Goal: Information Seeking & Learning: Find specific fact

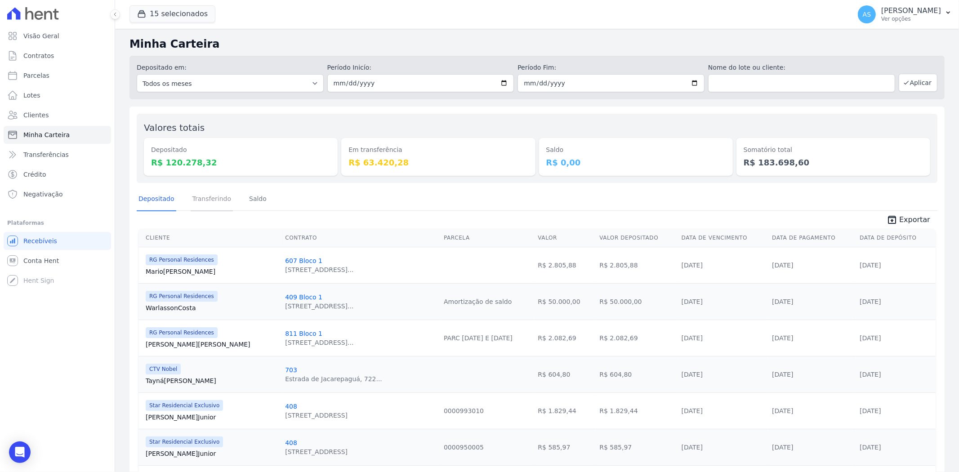
click at [194, 201] on link "Transferindo" at bounding box center [212, 199] width 43 height 23
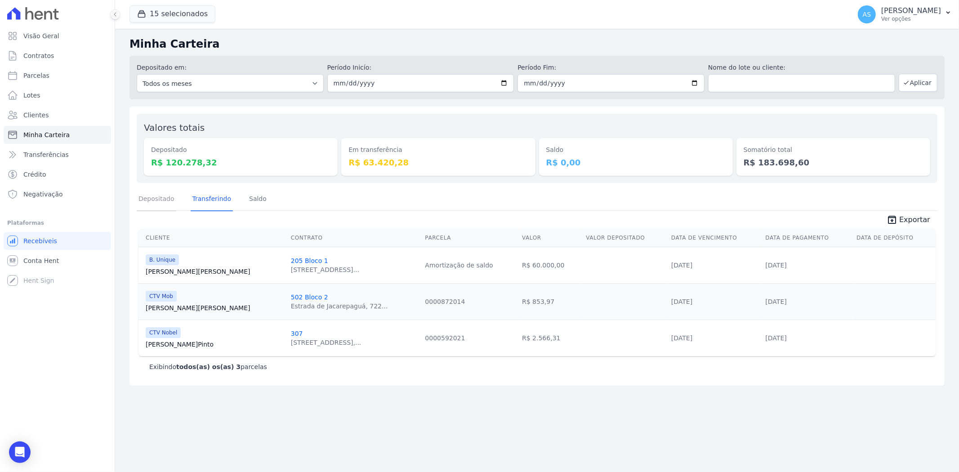
click at [142, 198] on link "Depositado" at bounding box center [157, 199] width 40 height 23
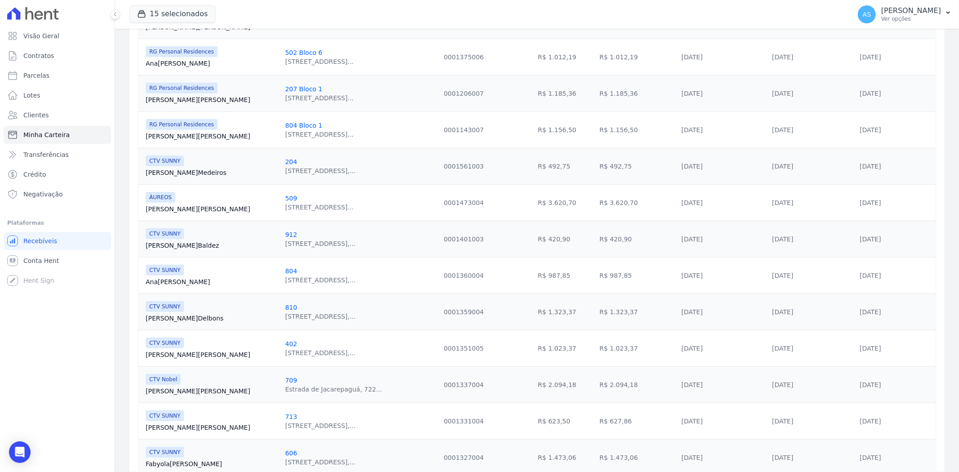
scroll to position [734, 0]
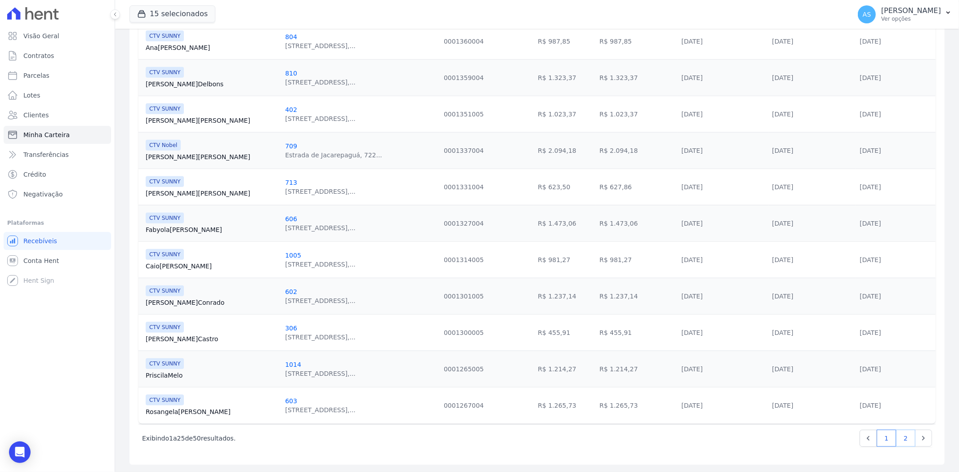
click at [896, 438] on link "2" at bounding box center [905, 438] width 19 height 17
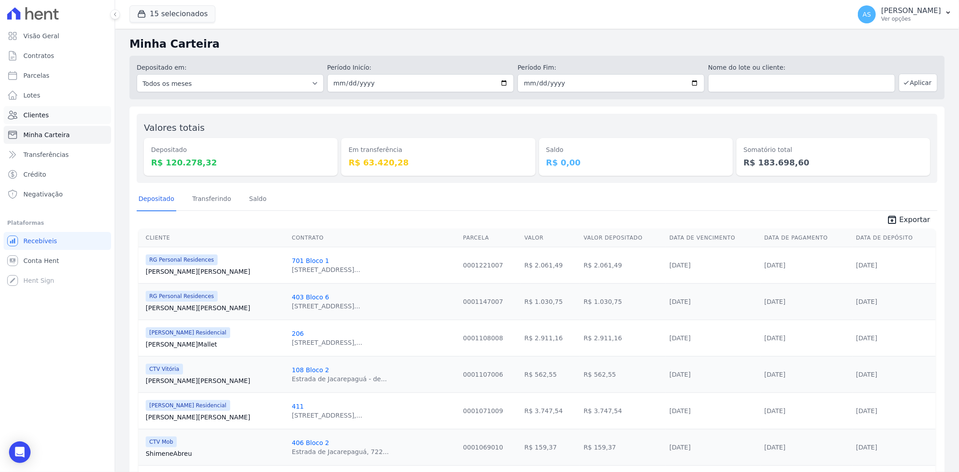
click at [39, 115] on span "Clientes" at bounding box center [35, 115] width 25 height 9
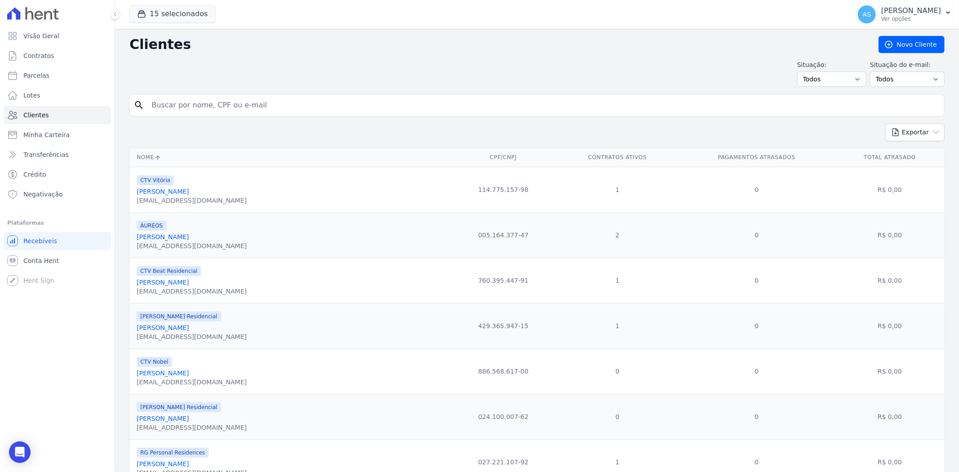
click at [190, 103] on input "search" at bounding box center [543, 105] width 795 height 18
paste input "Nilcea Barbosa de Magalhães"
type input "Nilcea Barbosa de Magalhães"
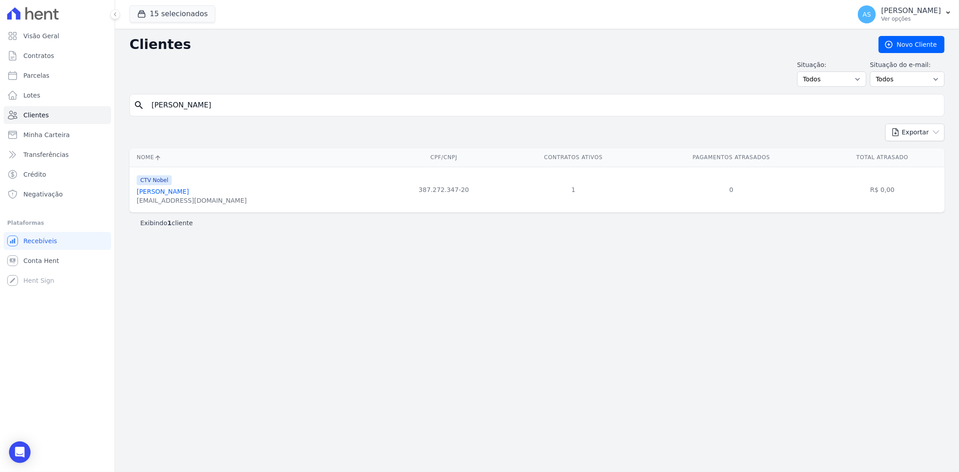
drag, startPoint x: 478, startPoint y: 190, endPoint x: 420, endPoint y: 190, distance: 58.5
click at [420, 190] on td "387.272.347-20" at bounding box center [444, 189] width 121 height 45
copy td "387.272.347-20"
drag, startPoint x: 271, startPoint y: 104, endPoint x: -31, endPoint y: 105, distance: 302.2
click at [0, 105] on html "Visão Geral Contratos Parcelas Lotes Clientes Minha Carteira Transferências Cré…" at bounding box center [479, 236] width 959 height 472
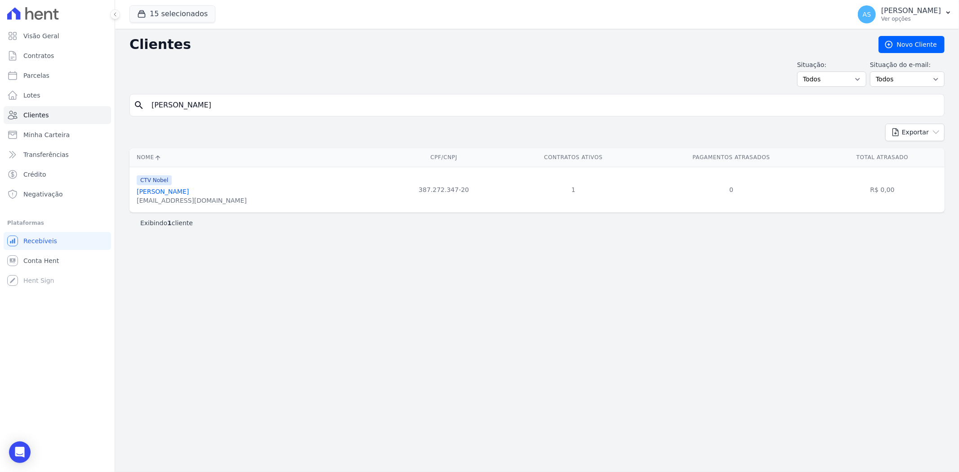
paste input "Matheus de Oliveira Faccin de Carvalho"
type input "Matheus de Oliveira Faccin de Carvalho"
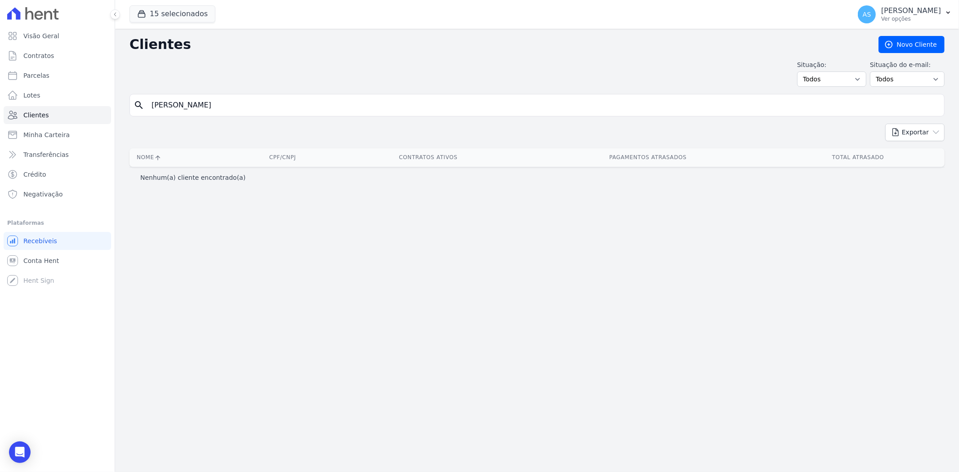
click at [236, 104] on input "Matheus de Oliveira Faccin de Carvalho" at bounding box center [543, 105] width 795 height 18
type input "Matheus de Oliveira Faccini de Carvalho"
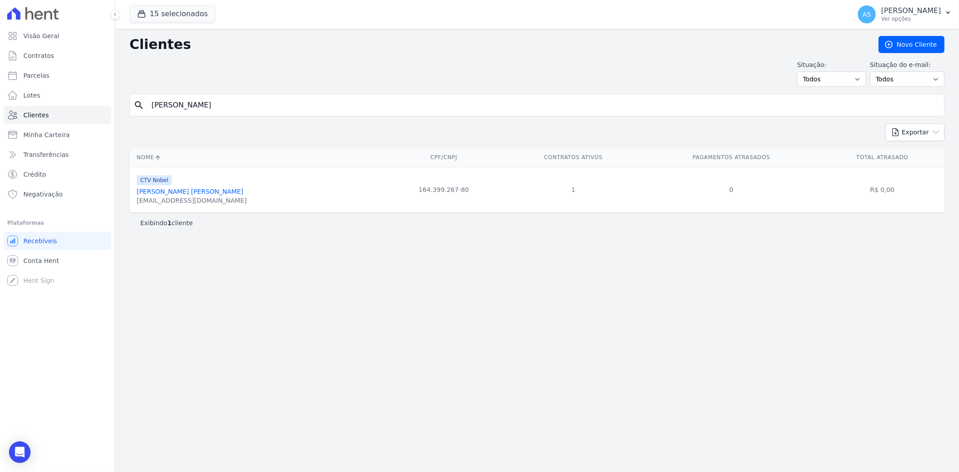
drag, startPoint x: 453, startPoint y: 192, endPoint x: 431, endPoint y: 193, distance: 22.1
click at [431, 193] on td "164.399.267-80" at bounding box center [444, 189] width 121 height 45
copy td "164.399.267-80"
drag, startPoint x: 228, startPoint y: 111, endPoint x: 57, endPoint y: 116, distance: 171.0
click at [60, 116] on div "Visão Geral Contratos Parcelas Lotes Clientes Minha Carteira Transferências Cré…" at bounding box center [479, 236] width 959 height 472
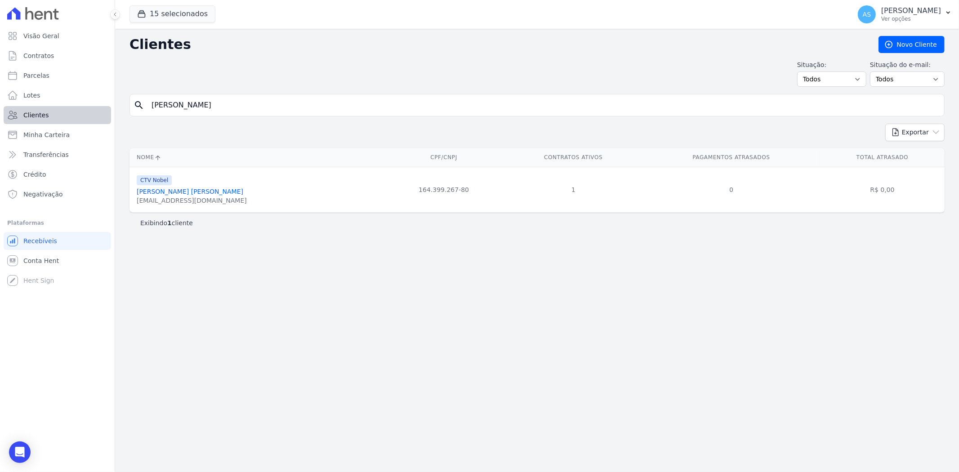
paste input "Bruno Silv"
type input "Bruno Silva Faccini de Carvalho"
drag, startPoint x: 434, startPoint y: 195, endPoint x: 398, endPoint y: 195, distance: 35.5
click at [398, 195] on td "163.985.757-50" at bounding box center [444, 189] width 121 height 45
copy td "163.985.757-50"
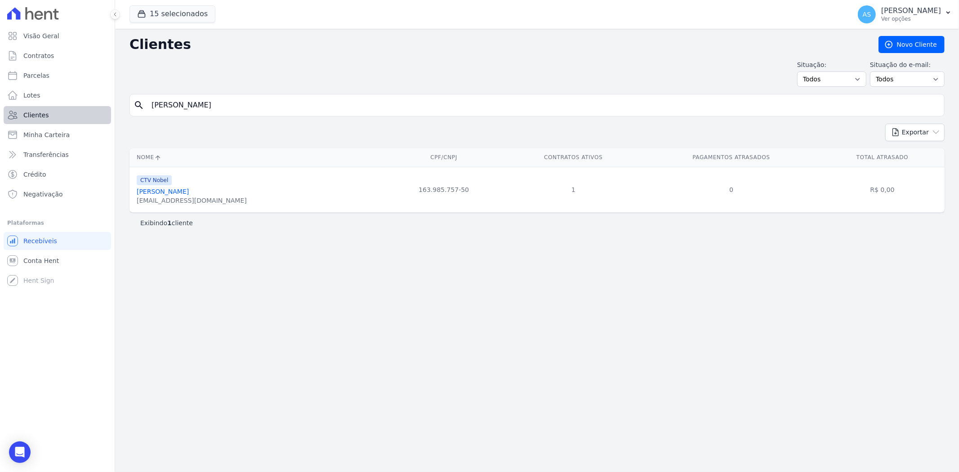
drag, startPoint x: 264, startPoint y: 107, endPoint x: 11, endPoint y: 109, distance: 253.2
click at [11, 109] on div "Visão Geral Contratos Parcelas Lotes Clientes Minha Carteira Transferências Cré…" at bounding box center [479, 236] width 959 height 472
paste input "Jorge Luiz Priori Gomes"
type input "Jorge Luiz Priori Gomes"
drag, startPoint x: 402, startPoint y: 191, endPoint x: 370, endPoint y: 194, distance: 31.6
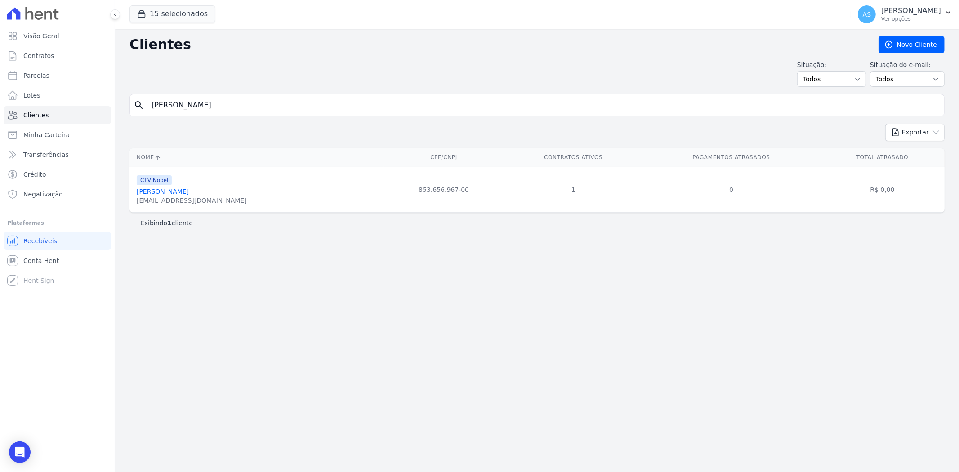
click at [384, 194] on td "853.656.967-00" at bounding box center [444, 189] width 121 height 45
copy td "853.656.967-00"
drag, startPoint x: 116, startPoint y: 108, endPoint x: 27, endPoint y: 108, distance: 88.6
click at [28, 108] on div "Visão Geral Contratos Parcelas Lotes Clientes Minha Carteira Transferências Cré…" at bounding box center [479, 236] width 959 height 472
paste input "Marcos Roberto Marcelino Araujo"
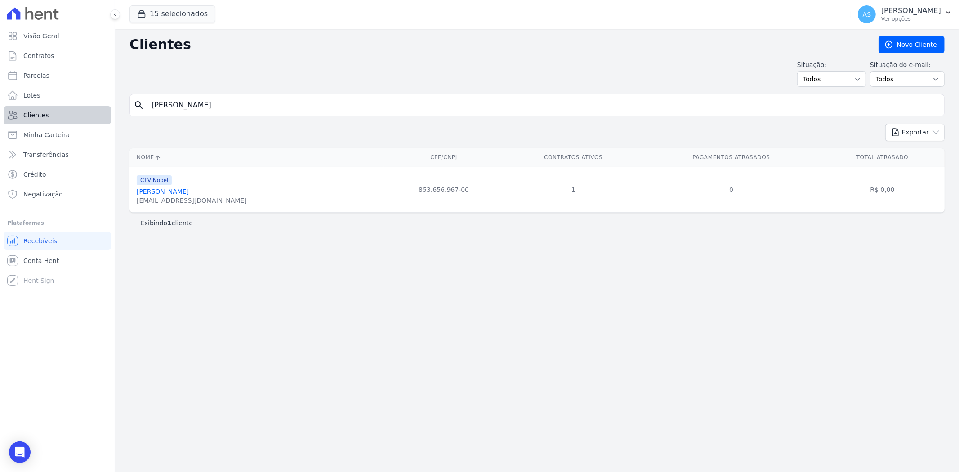
type input "Marcos Roberto Marcelino Araujo"
drag, startPoint x: 470, startPoint y: 192, endPoint x: 405, endPoint y: 201, distance: 64.8
click at [405, 201] on td "099.481.167-55" at bounding box center [444, 189] width 121 height 45
copy td "099.481.167-55"
drag, startPoint x: 280, startPoint y: 105, endPoint x: 26, endPoint y: 105, distance: 254.1
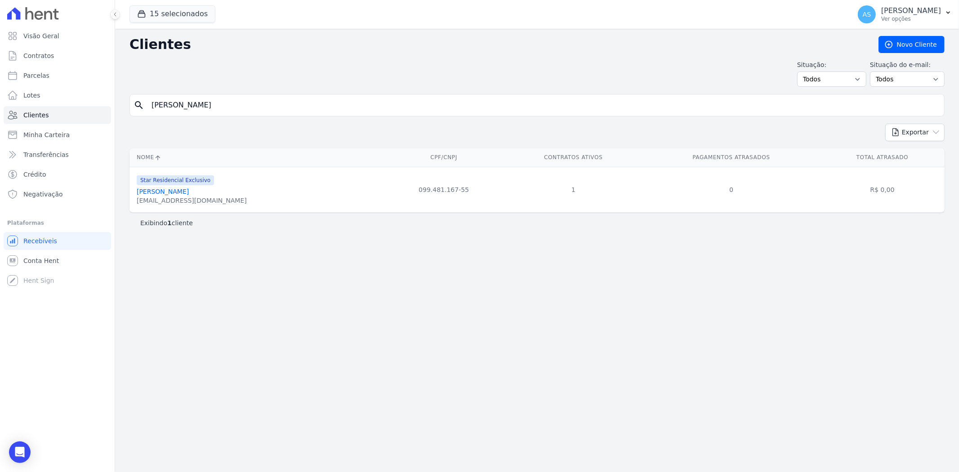
click at [26, 105] on div "Visão Geral Contratos Parcelas Lotes Clientes Minha Carteira Transferências Cré…" at bounding box center [479, 236] width 959 height 472
paste input "Fabio Cavalcante de Sout"
type input "Fabio Cavalcante de Souto"
drag, startPoint x: 466, startPoint y: 192, endPoint x: 392, endPoint y: 197, distance: 74.8
click at [392, 197] on td "053.553.197-42" at bounding box center [444, 189] width 121 height 45
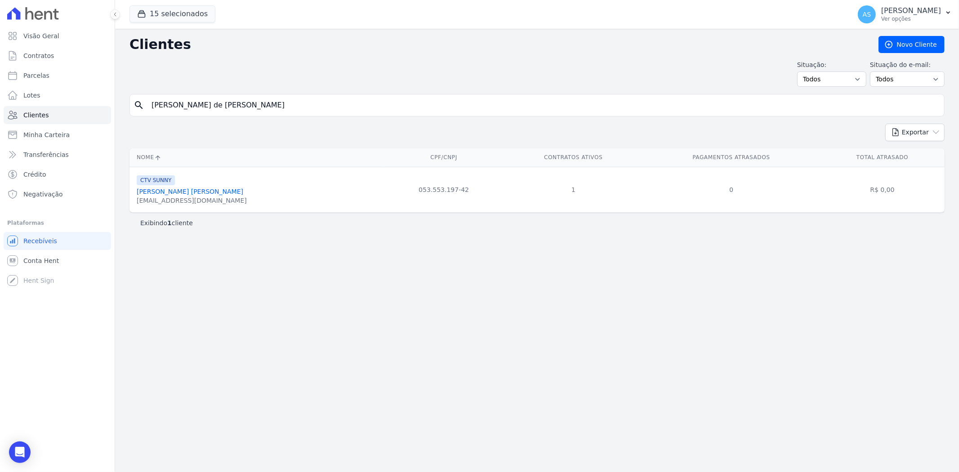
copy td "053.553.197-42"
drag, startPoint x: 286, startPoint y: 107, endPoint x: 99, endPoint y: 109, distance: 187.1
click at [99, 109] on div "Visão Geral Contratos Parcelas Lotes Clientes Minha Carteira Transferências Cré…" at bounding box center [479, 236] width 959 height 472
paste input "Carlos Vieira Mendes"
type input "Carlos Vieira Mendes"
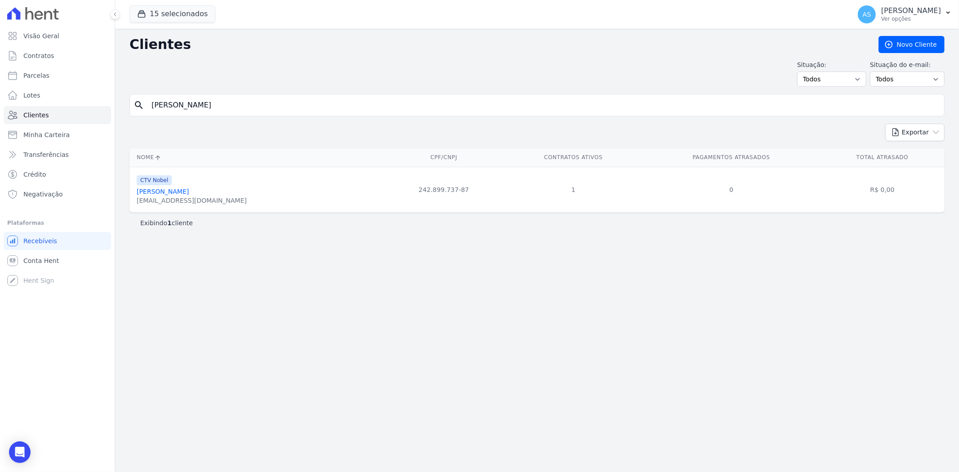
drag, startPoint x: 422, startPoint y: 192, endPoint x: 336, endPoint y: 192, distance: 85.5
click at [384, 192] on td "242.899.737-87" at bounding box center [444, 189] width 121 height 45
copy td "242.899.737-87"
drag, startPoint x: 261, startPoint y: 107, endPoint x: -4, endPoint y: 110, distance: 264.9
click at [0, 110] on html "Visão Geral Contratos Parcelas Lotes Clientes Minha Carteira Transferências Cré…" at bounding box center [479, 236] width 959 height 472
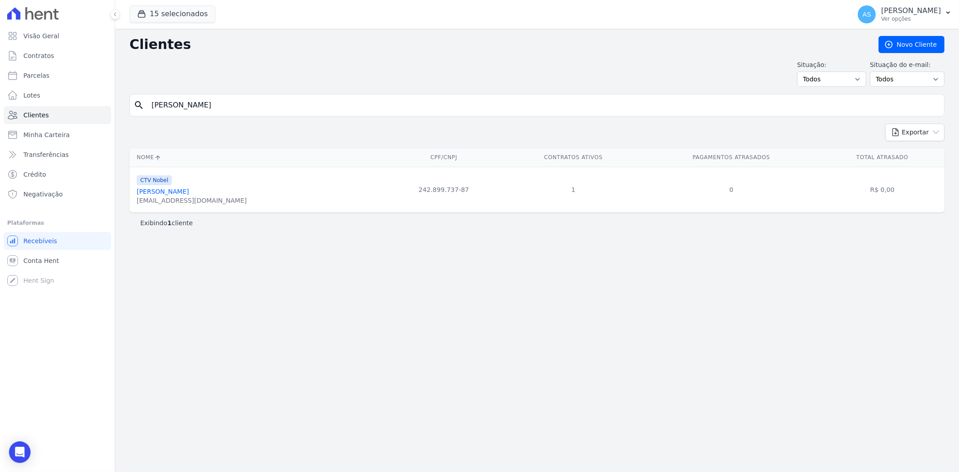
paste input "Rita de Cassia Barbosa da Silva"
type input "Rita de Cassia Barbosa da Silva"
drag, startPoint x: 431, startPoint y: 192, endPoint x: 389, endPoint y: 195, distance: 41.5
click at [389, 195] on td "121.038.467-10" at bounding box center [444, 189] width 121 height 45
copy td "121.038.467-10"
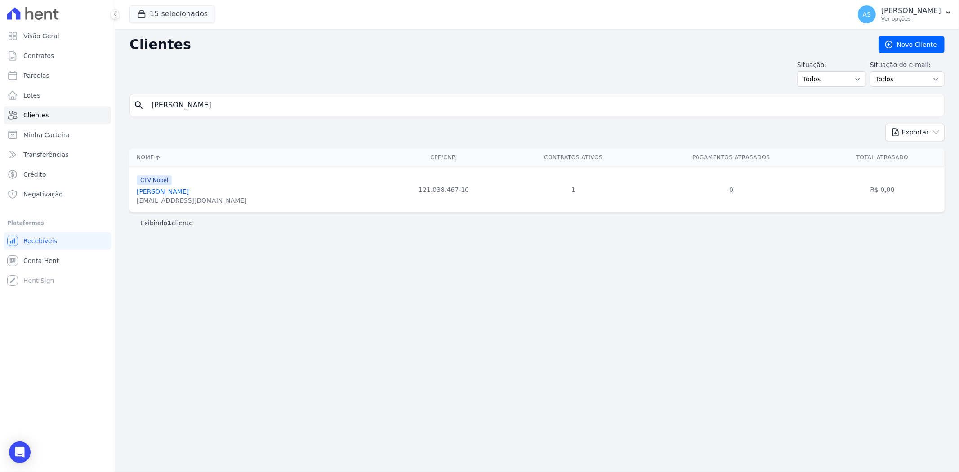
drag, startPoint x: 280, startPoint y: 105, endPoint x: -53, endPoint y: 95, distance: 333.0
click at [0, 95] on html "Visão Geral Contratos Parcelas Lotes Clientes Minha Carteira Transferências Cré…" at bounding box center [479, 236] width 959 height 472
paste input "Luiz Roberto Escafura Fagundes"
type input "Luiz Roberto Escafura Fagundes"
drag, startPoint x: 440, startPoint y: 192, endPoint x: 397, endPoint y: 192, distance: 42.7
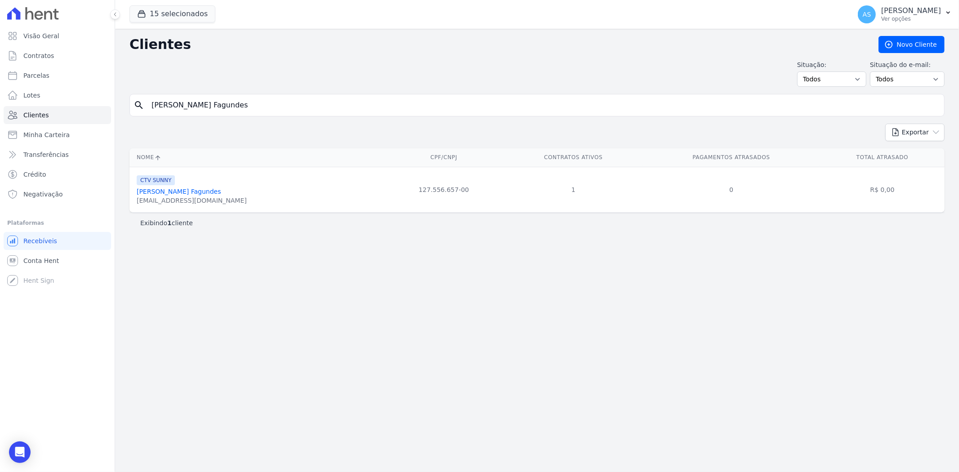
click at [397, 192] on td "127.556.657-00" at bounding box center [444, 189] width 121 height 45
copy td "127.556.657-00"
click at [34, 131] on span "Minha Carteira" at bounding box center [46, 134] width 46 height 9
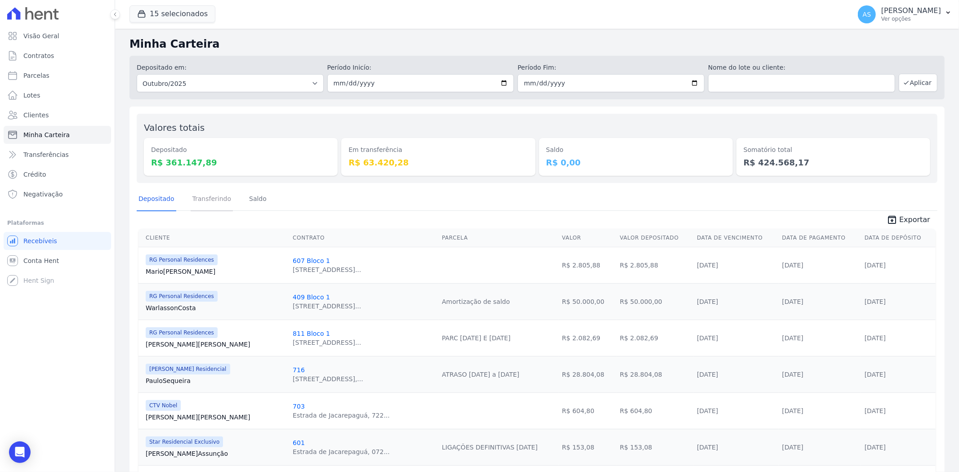
click at [203, 203] on link "Transferindo" at bounding box center [212, 199] width 43 height 23
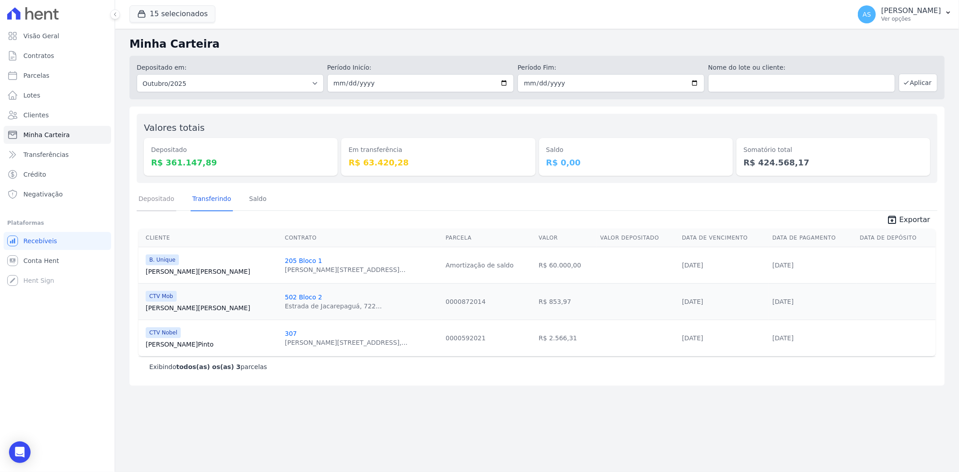
click at [157, 202] on link "Depositado" at bounding box center [157, 199] width 40 height 23
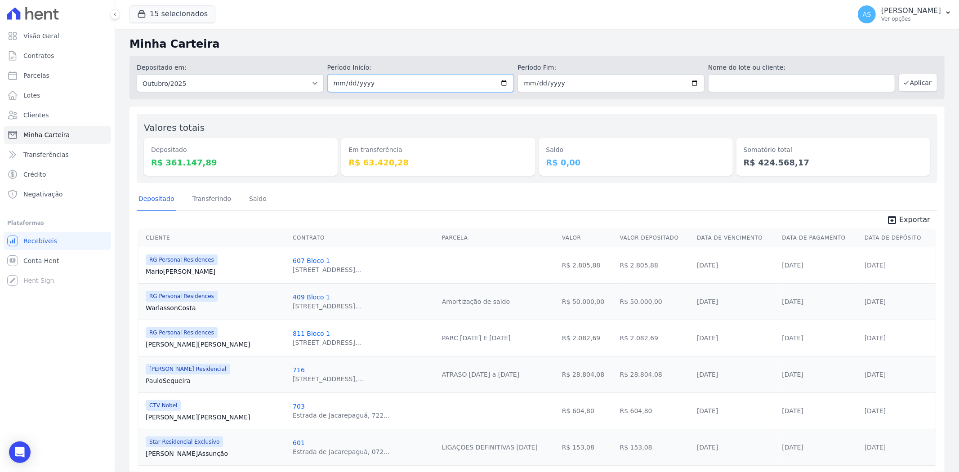
click at [503, 82] on input "2025-10-01" at bounding box center [420, 83] width 187 height 18
type input "[DATE]"
click at [903, 83] on icon "button" at bounding box center [906, 82] width 7 height 7
